Goal: Task Accomplishment & Management: Complete application form

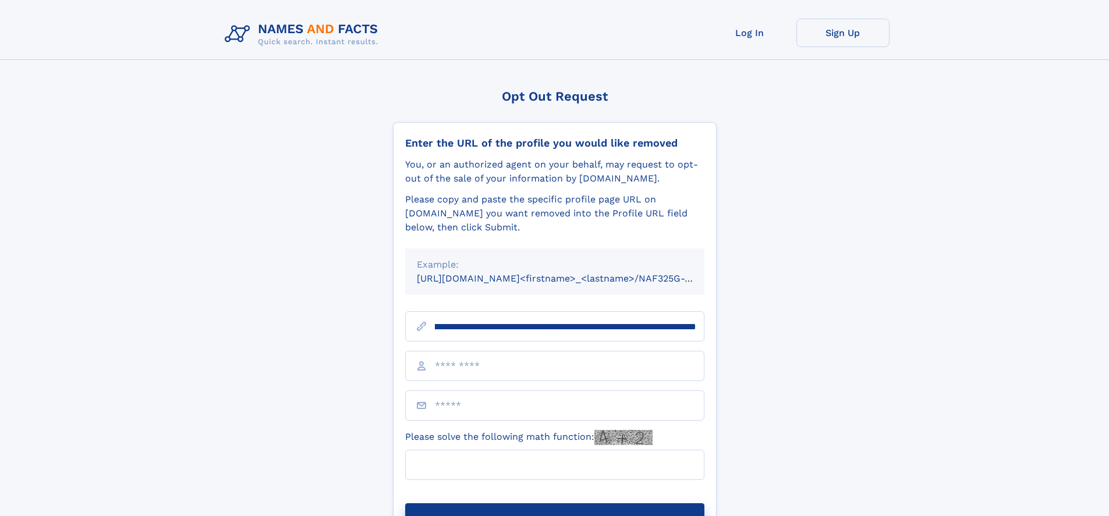
scroll to position [0, 130]
type input "**********"
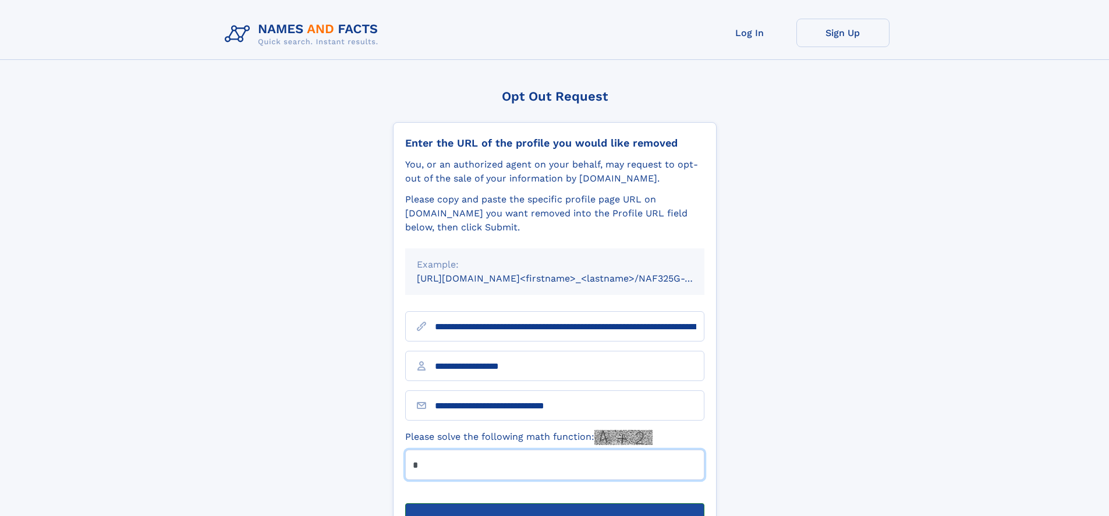
type input "*"
click at [554, 503] on button "Submit Opt Out Request" at bounding box center [554, 521] width 299 height 37
